Goal: Information Seeking & Learning: Find specific fact

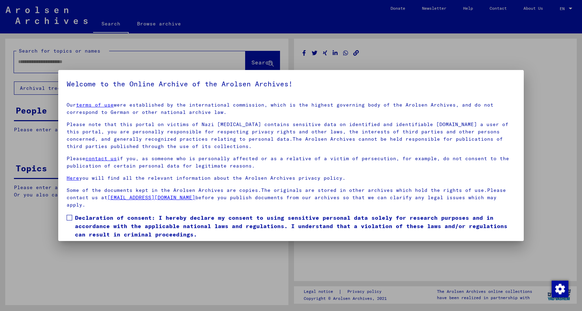
type input "*******"
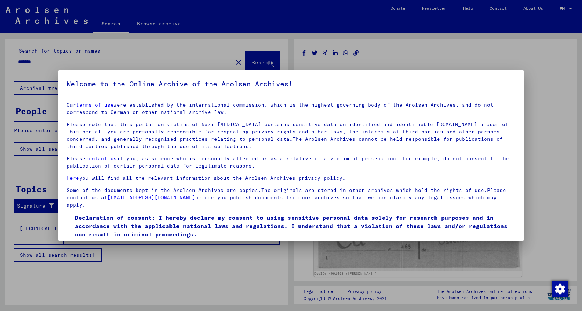
click at [476, 43] on div at bounding box center [291, 155] width 582 height 311
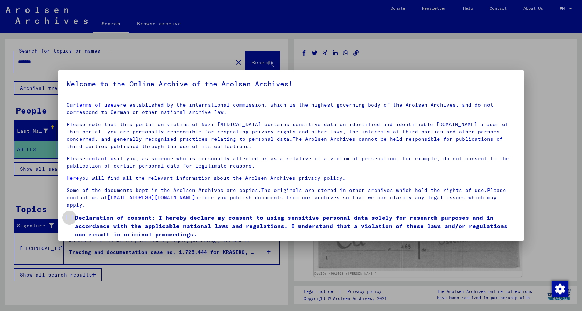
click at [68, 219] on span at bounding box center [70, 218] width 6 height 6
click at [69, 217] on span at bounding box center [70, 218] width 6 height 6
click at [552, 210] on div at bounding box center [291, 155] width 582 height 311
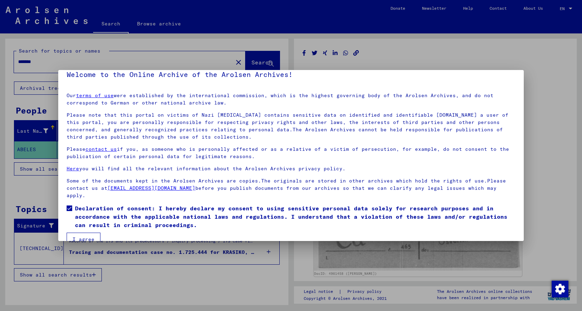
scroll to position [23, 0]
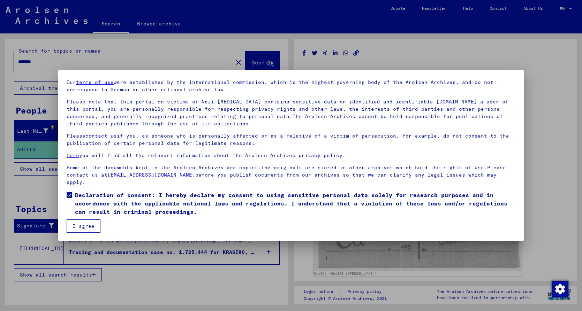
click at [77, 226] on button "I agree" at bounding box center [84, 226] width 34 height 13
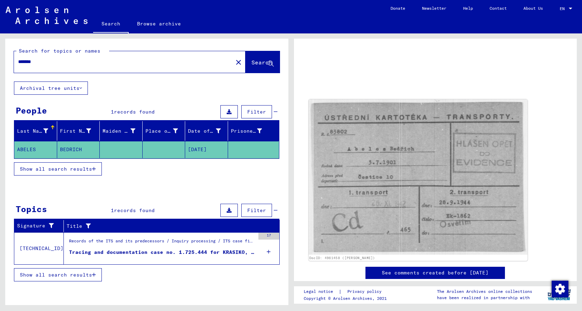
scroll to position [26, 0]
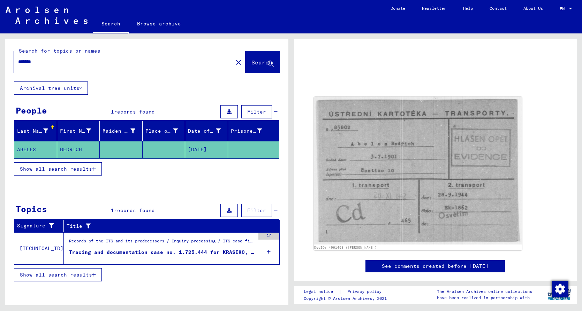
click at [48, 168] on span "Show all search results" at bounding box center [56, 169] width 72 height 6
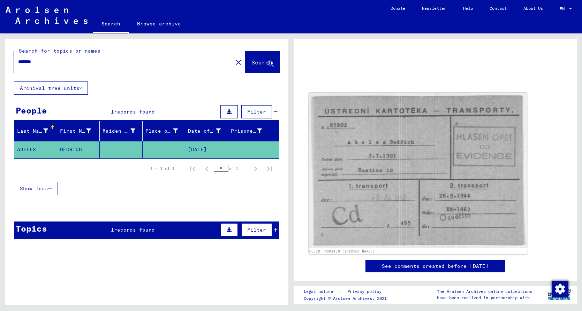
click at [403, 212] on img at bounding box center [418, 170] width 219 height 155
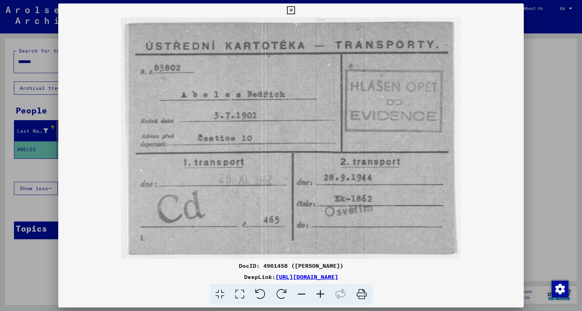
click at [317, 278] on link "[URL][DOMAIN_NAME]" at bounding box center [306, 277] width 63 height 7
click at [295, 10] on icon at bounding box center [291, 10] width 8 height 8
